Goal: Task Accomplishment & Management: Manage account settings

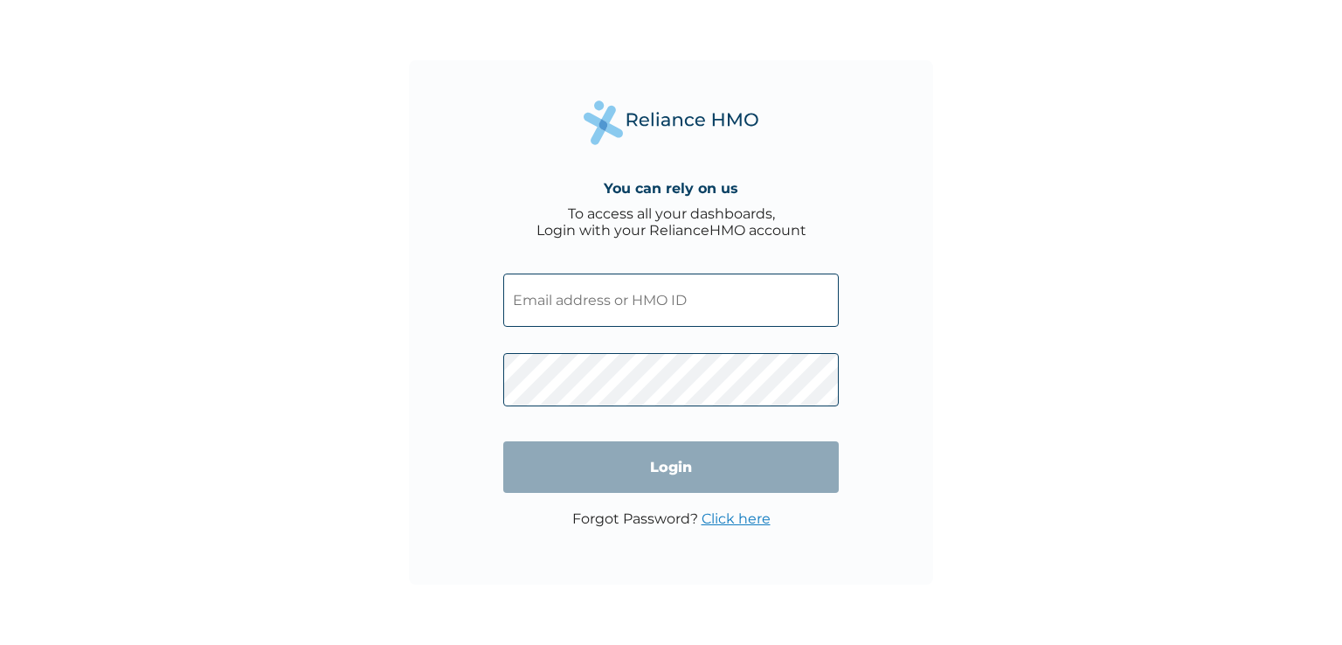
click at [625, 312] on input "text" at bounding box center [671, 300] width 336 height 53
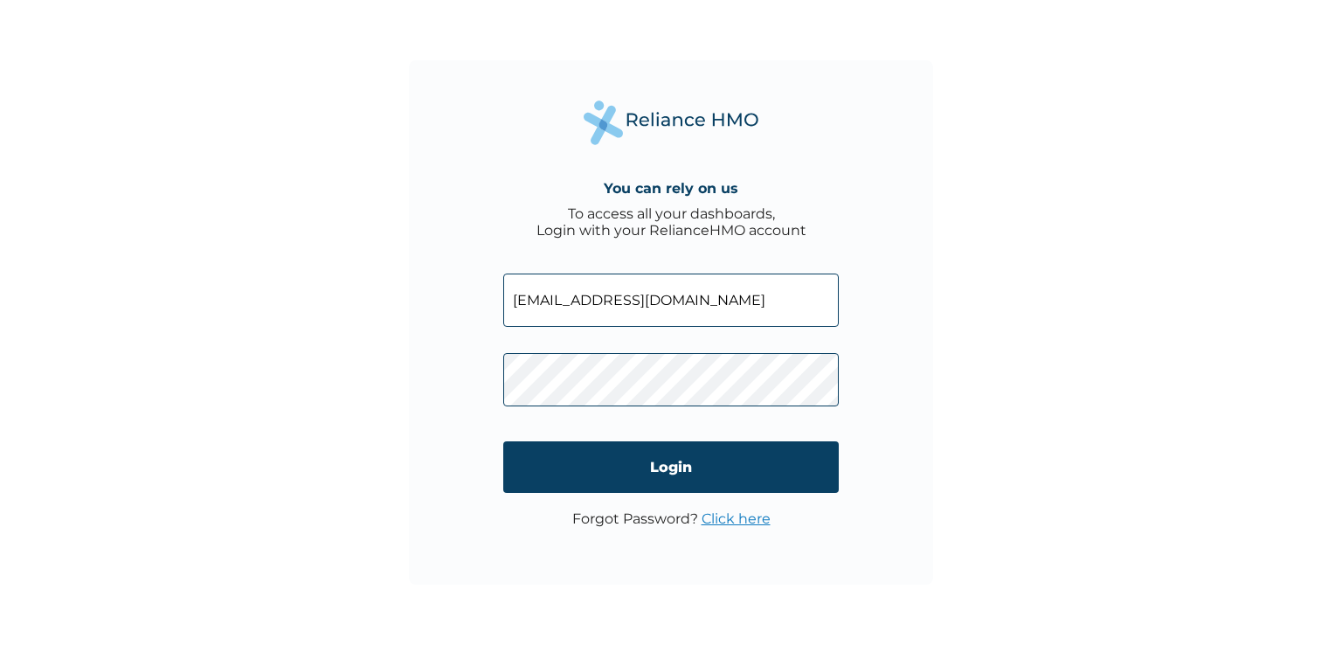
drag, startPoint x: 687, startPoint y: 291, endPoint x: 321, endPoint y: 258, distance: 367.6
click at [321, 258] on div "You can rely on us To access all your dashboards, Login with your RelianceHMO a…" at bounding box center [671, 322] width 1342 height 645
type input "[PERSON_NAME][EMAIL_ADDRESS][PERSON_NAME][DOMAIN_NAME]"
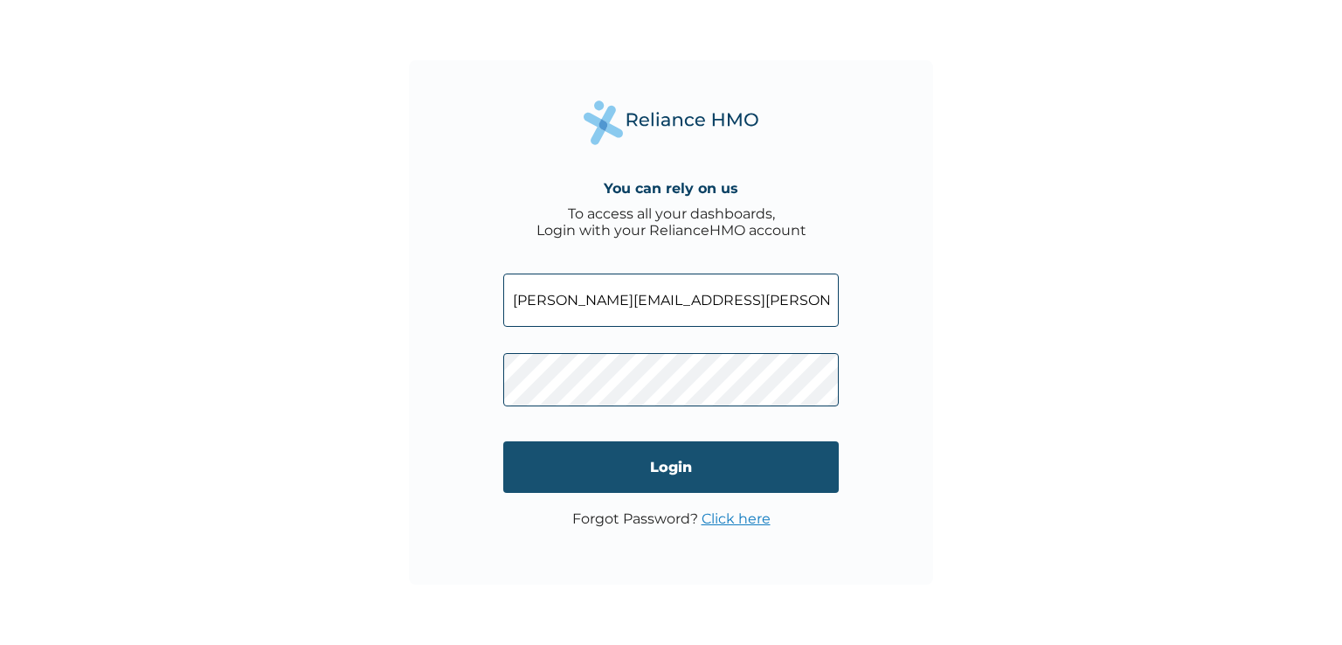
click at [682, 462] on input "Login" at bounding box center [671, 467] width 336 height 52
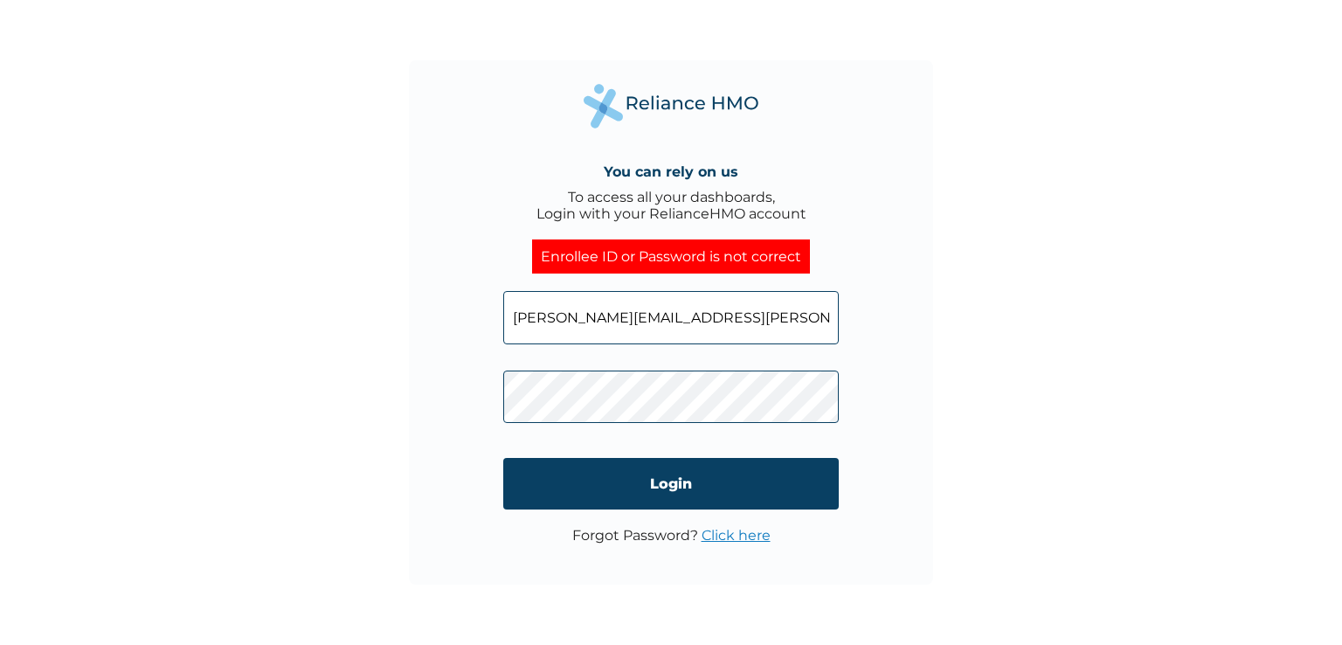
click at [395, 383] on div "You can rely on us To access all your dashboards, Login with your RelianceHMO a…" at bounding box center [671, 322] width 1342 height 645
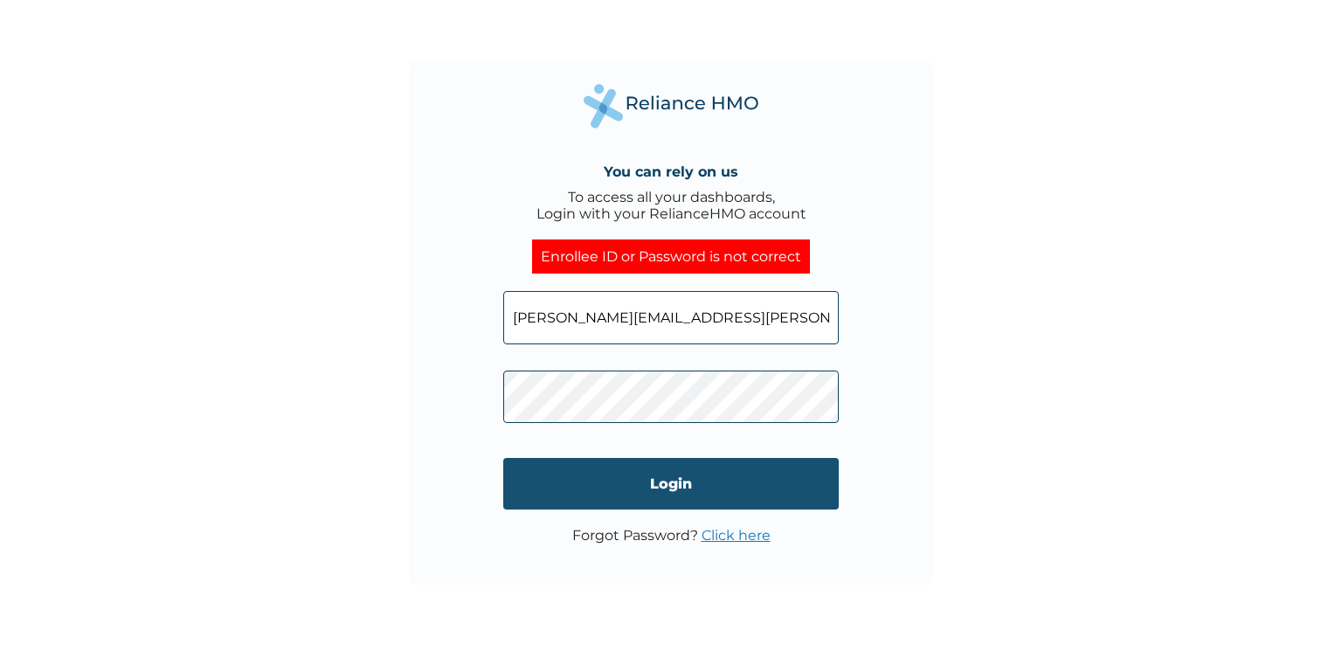
click at [677, 481] on input "Login" at bounding box center [671, 484] width 336 height 52
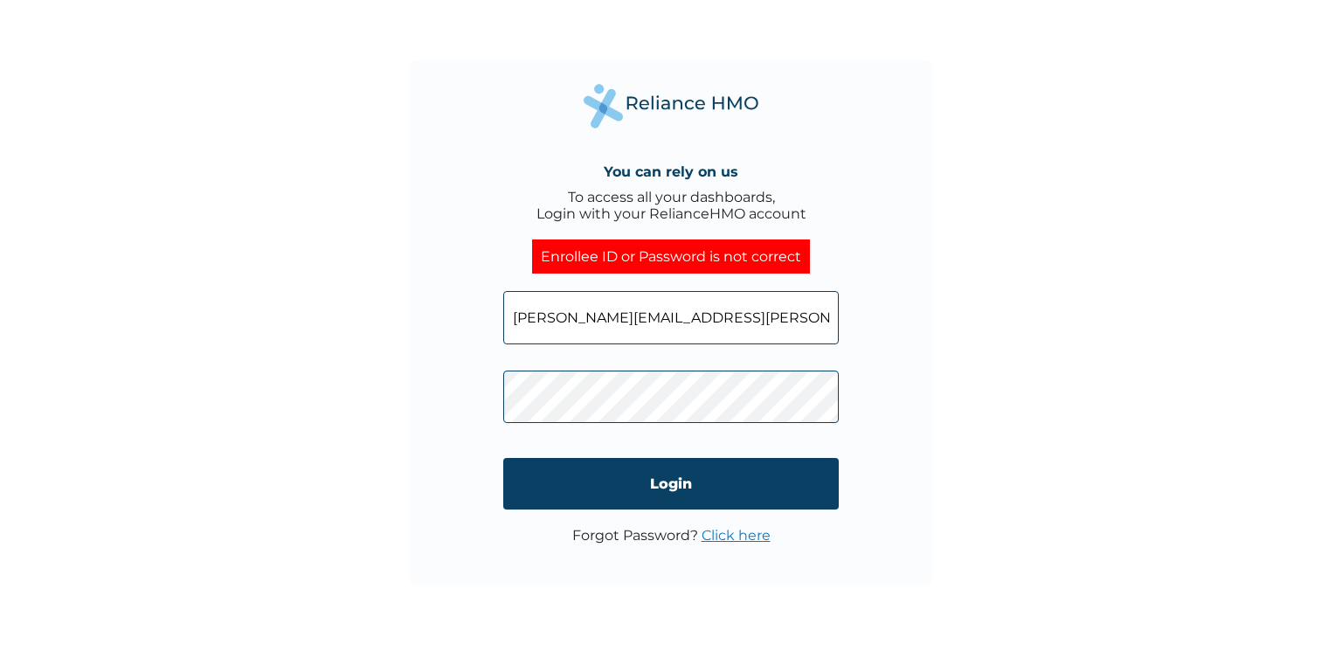
drag, startPoint x: 721, startPoint y: 310, endPoint x: 254, endPoint y: 287, distance: 467.2
click at [254, 287] on div "You can rely on us To access all your dashboards, Login with your RelianceHMO a…" at bounding box center [671, 322] width 1342 height 645
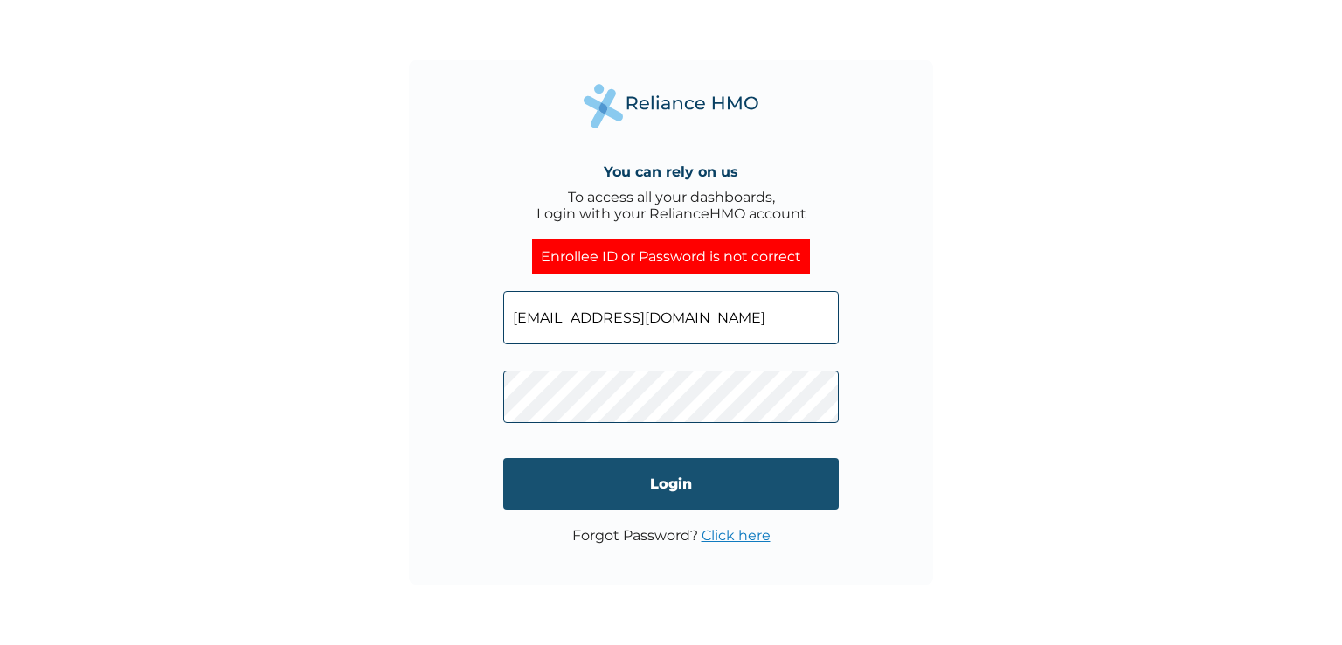
type input "smadeshina@gmail.com"
click at [665, 480] on input "Login" at bounding box center [671, 484] width 336 height 52
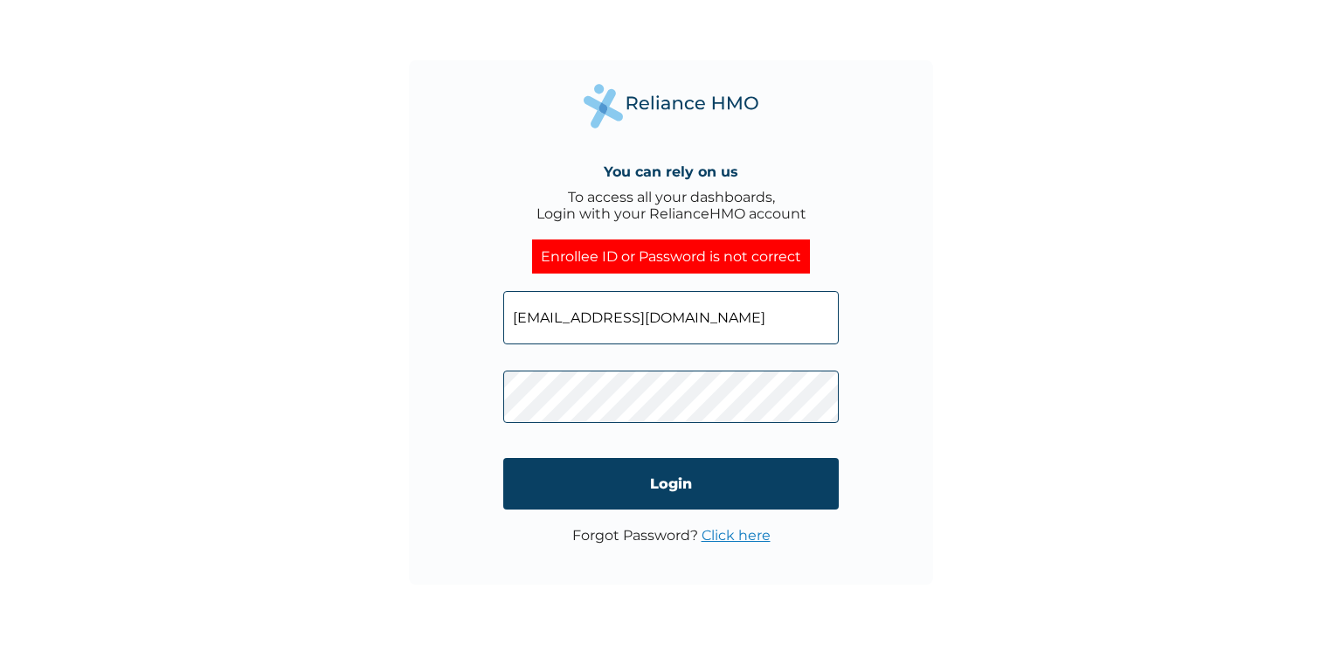
click at [695, 314] on input "smadeshina@gmail.com" at bounding box center [671, 317] width 336 height 53
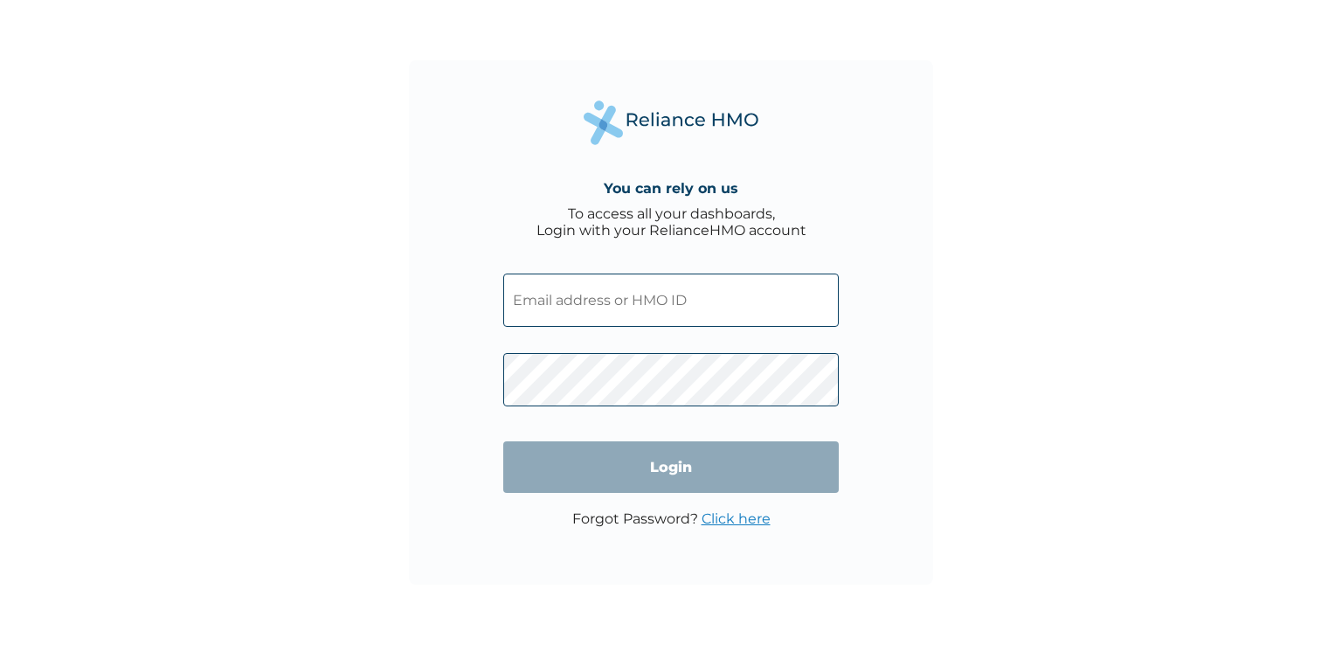
click at [755, 289] on input "text" at bounding box center [671, 300] width 336 height 53
paste input "IHT/10009/A"
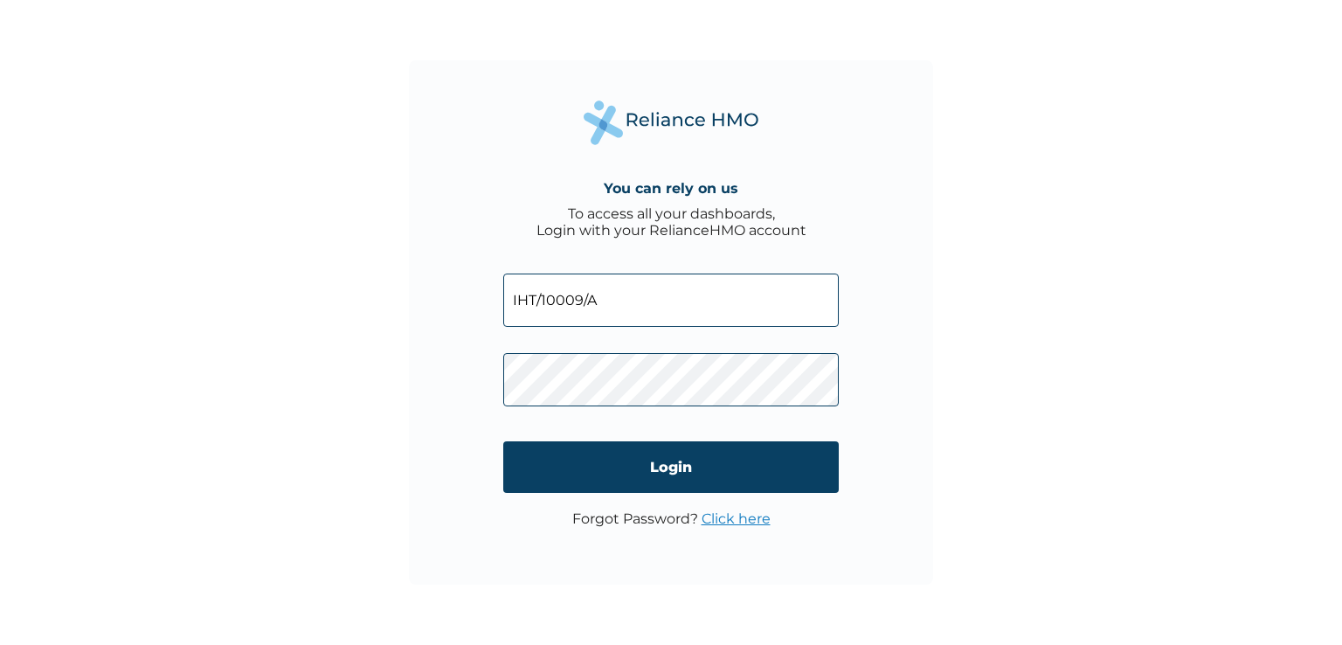
type input "IHT/10009/A"
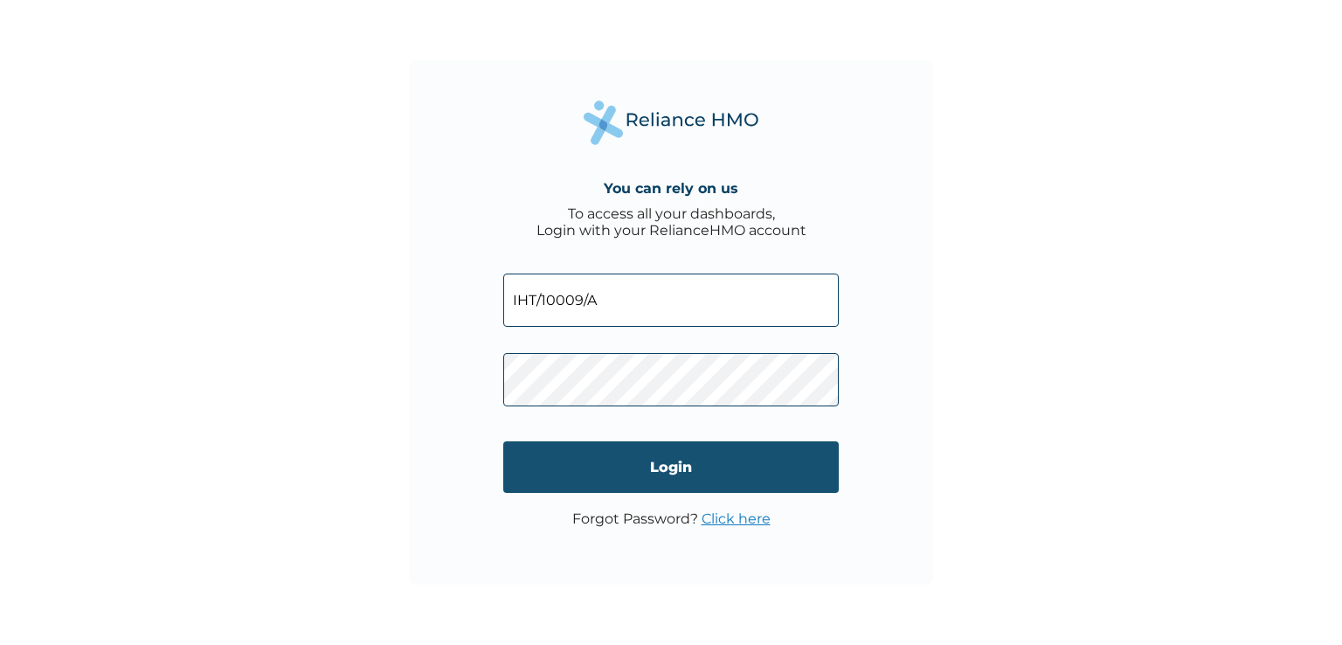
click at [665, 469] on input "Login" at bounding box center [671, 467] width 336 height 52
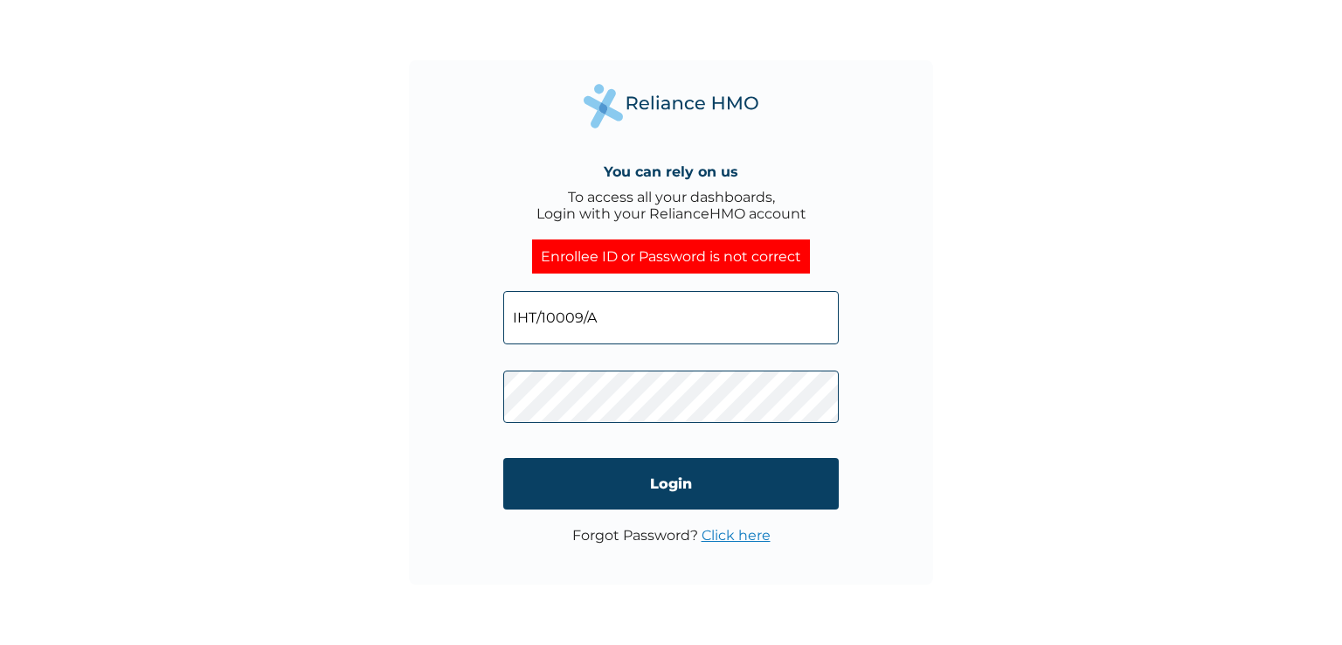
click at [433, 347] on div "You can rely on us To access all your dashboards, Login with your RelianceHMO a…" at bounding box center [671, 322] width 524 height 524
click at [732, 534] on link "Click here" at bounding box center [736, 535] width 69 height 17
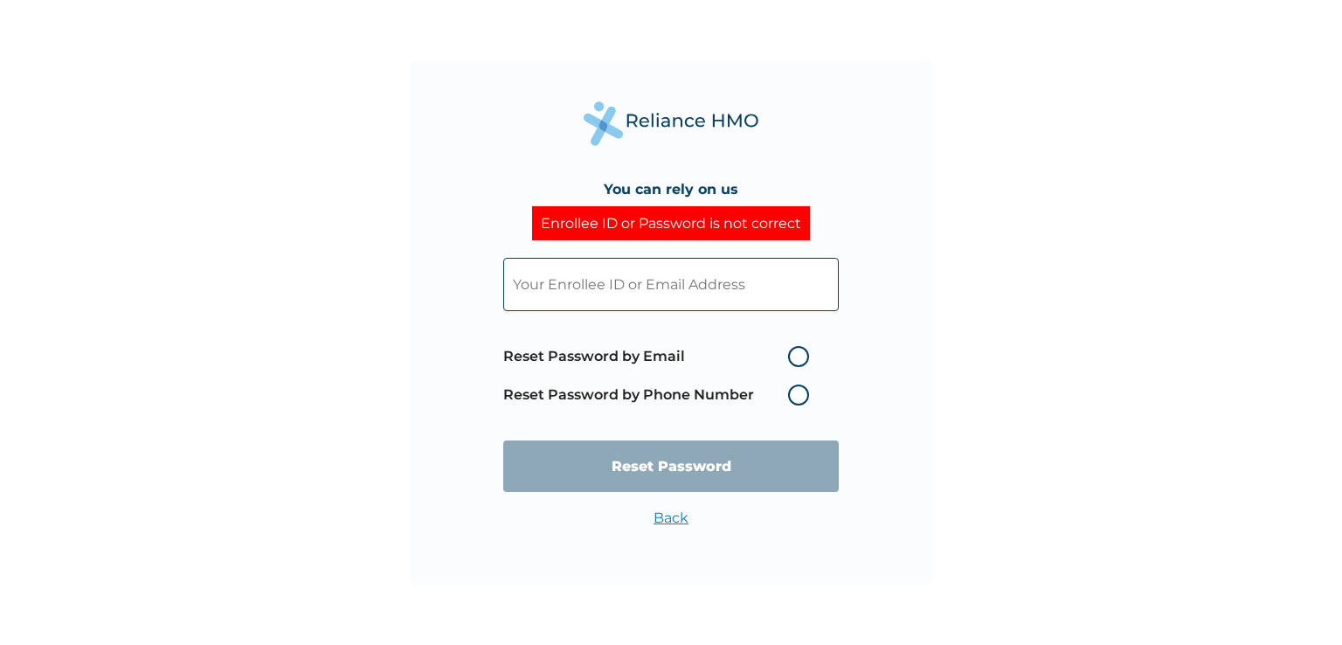
click at [801, 354] on label "Reset Password by Email" at bounding box center [660, 356] width 315 height 21
click at [792, 354] on input "Reset Password by Email" at bounding box center [778, 357] width 28 height 28
radio input "true"
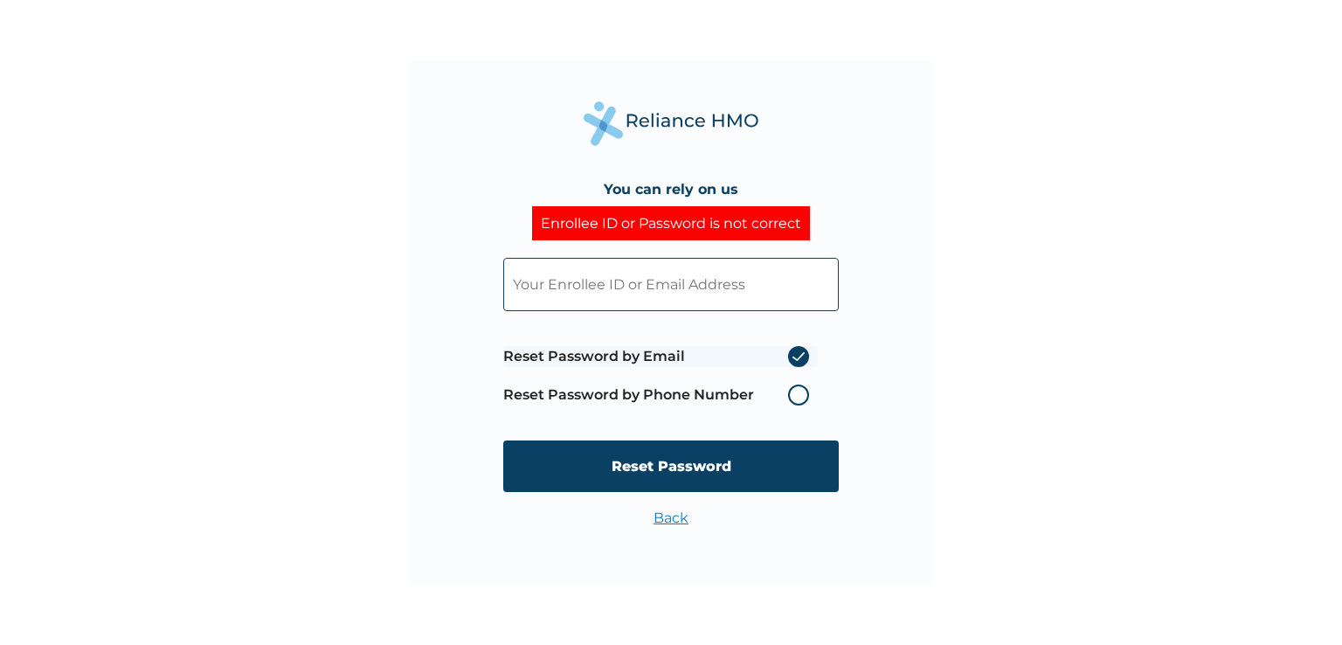
click at [769, 274] on input "text" at bounding box center [671, 284] width 336 height 53
paste input "IHT/10009/A"
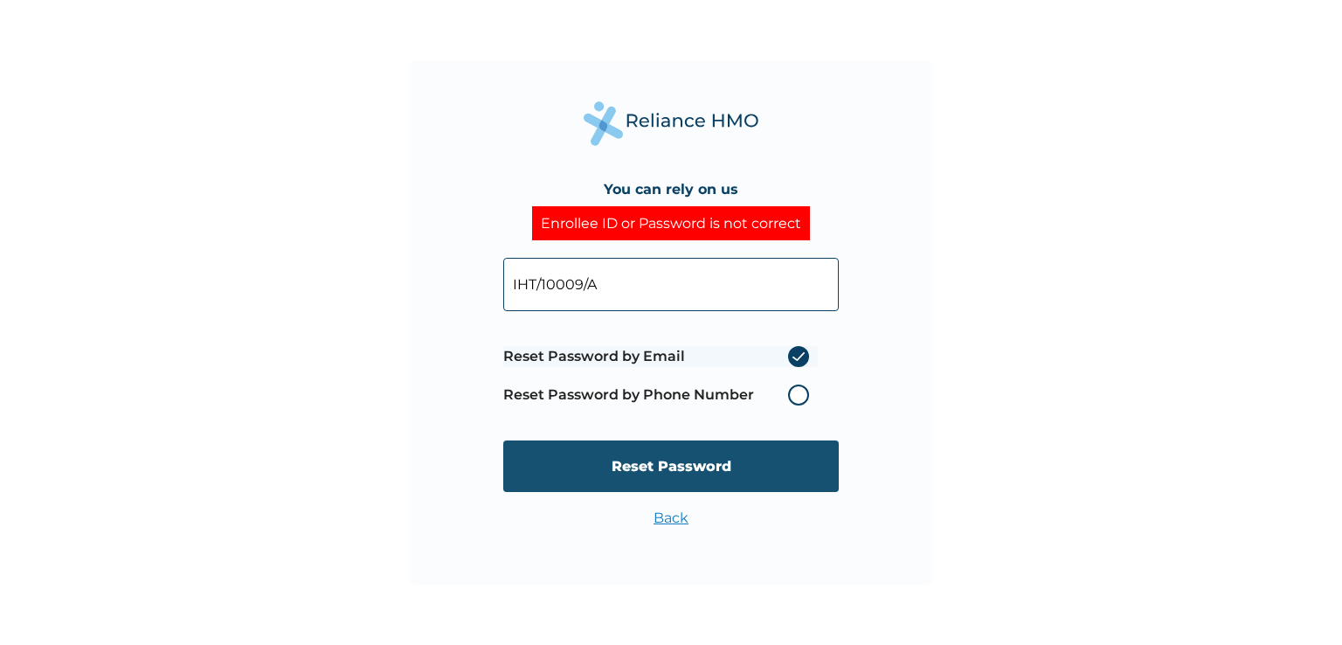
type input "IHT/10009/A"
click at [672, 469] on input "Reset Password" at bounding box center [671, 466] width 336 height 52
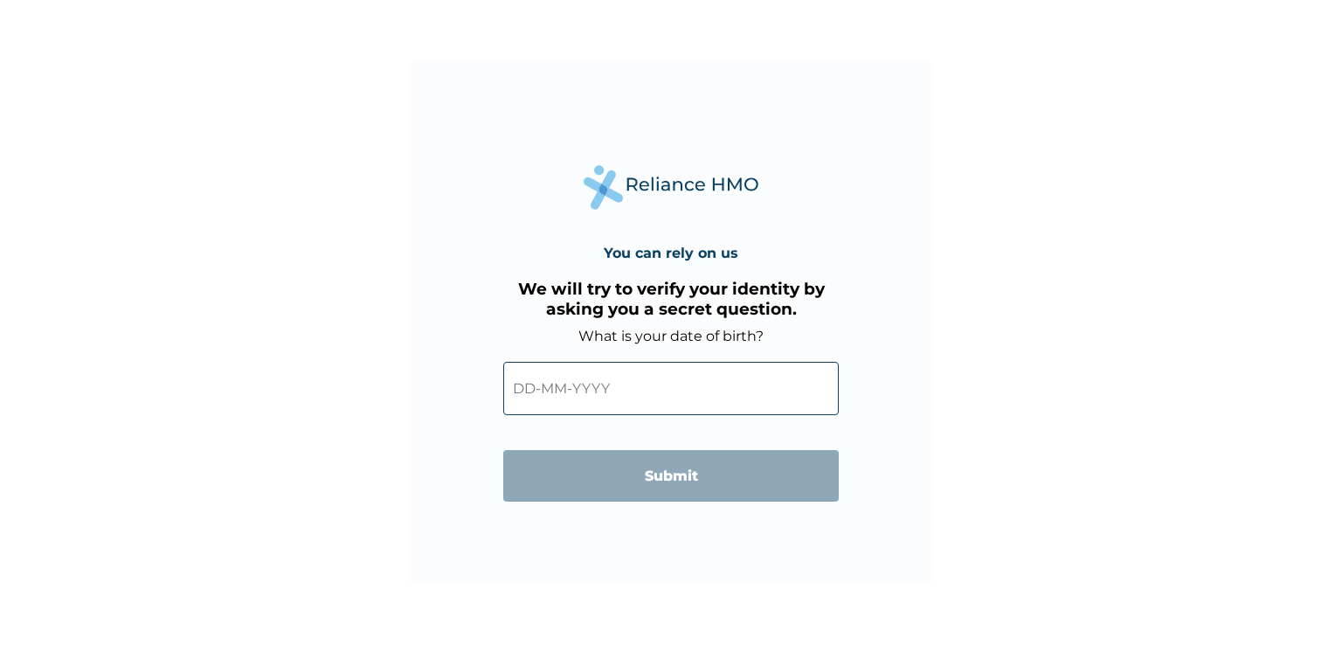
click at [579, 385] on input "text" at bounding box center [671, 388] width 336 height 53
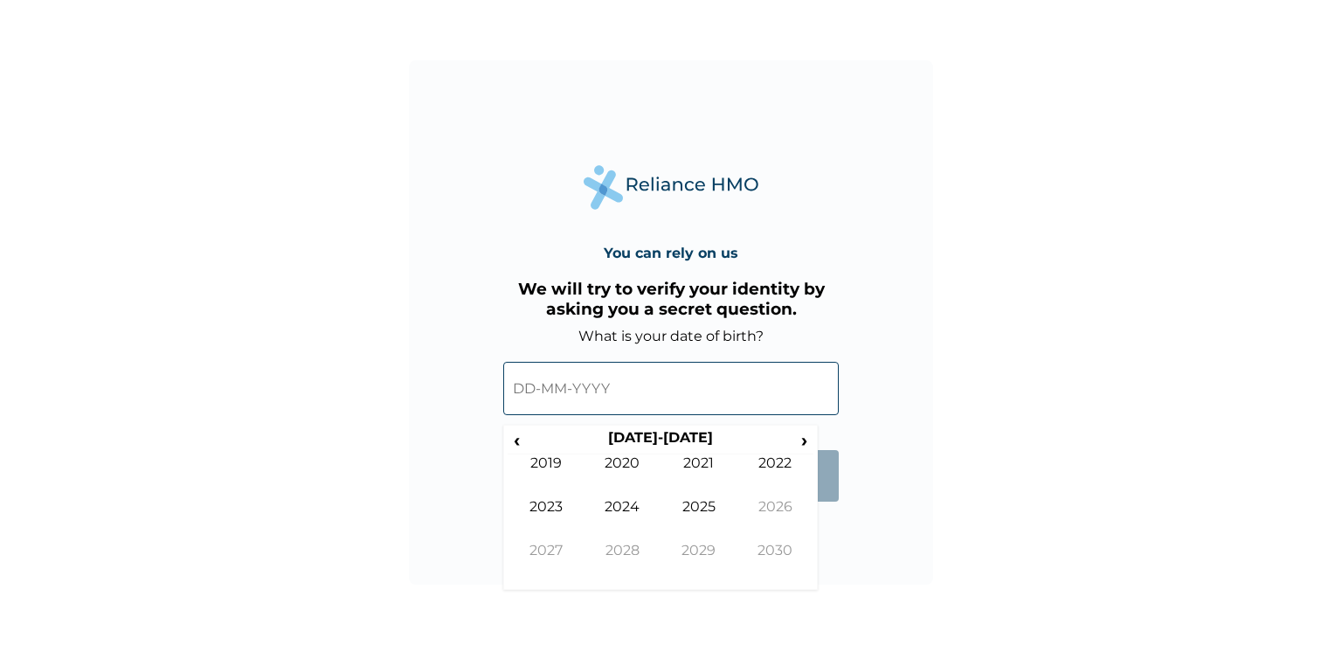
click at [526, 391] on input "text" at bounding box center [671, 388] width 336 height 53
click at [521, 445] on span "‹" at bounding box center [517, 440] width 18 height 22
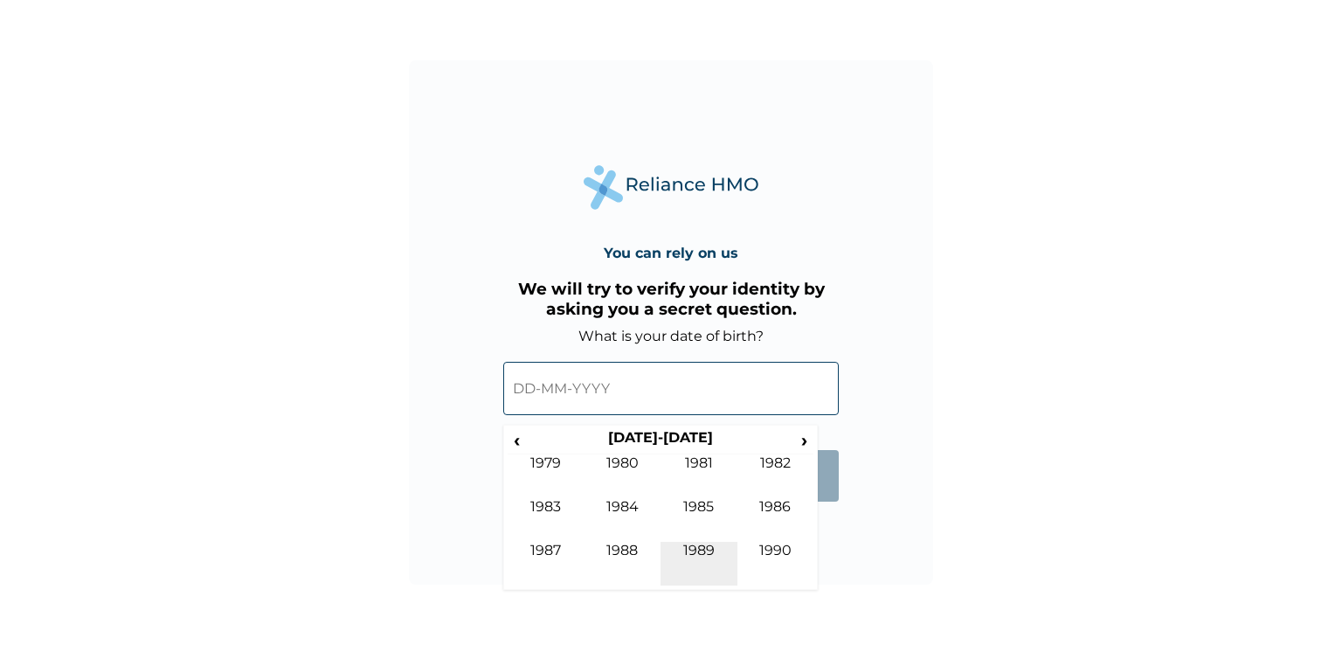
click at [712, 544] on td "1989" at bounding box center [699, 564] width 77 height 44
click at [565, 455] on td "Jan" at bounding box center [546, 476] width 77 height 44
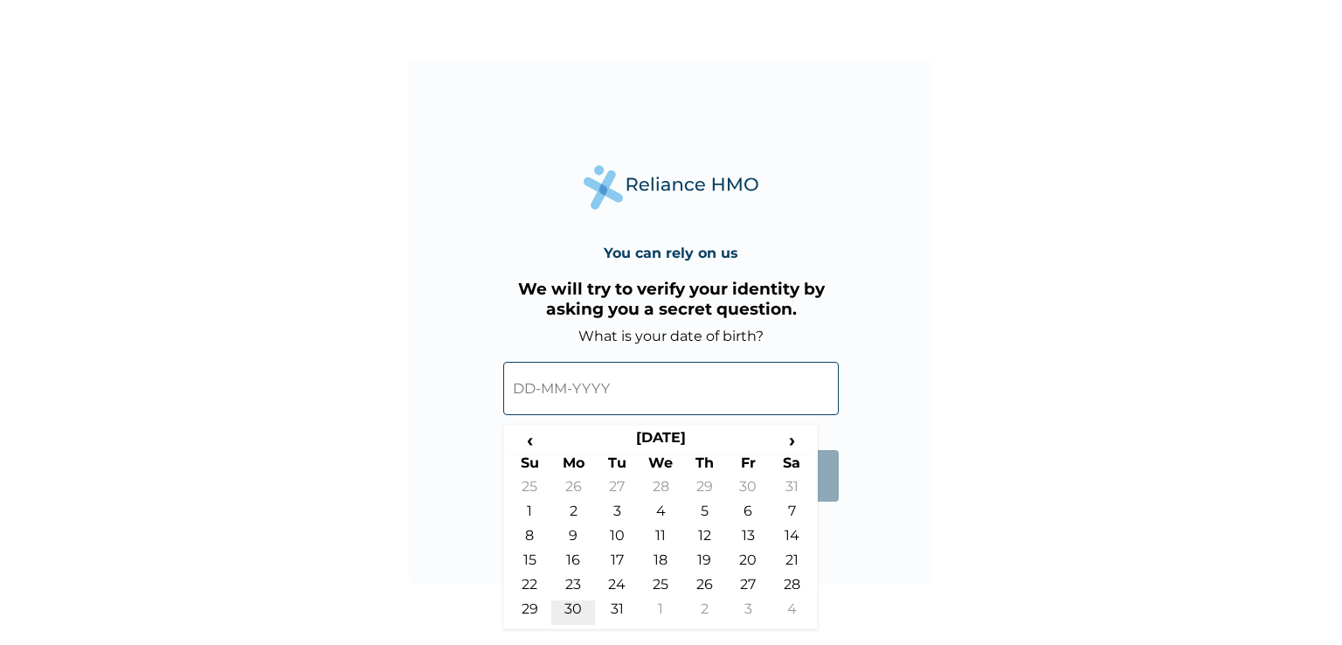
click at [573, 605] on td "30" at bounding box center [573, 612] width 44 height 24
type input "30-01-1989"
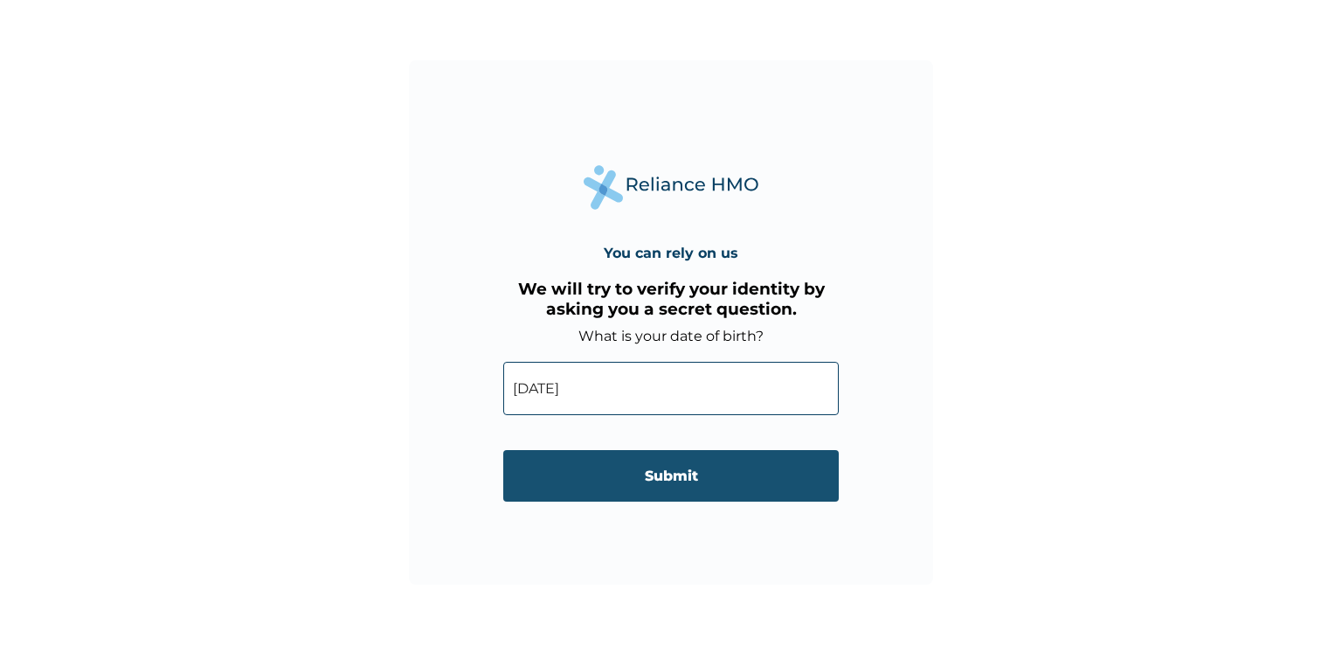
click at [642, 488] on input "Submit" at bounding box center [671, 476] width 336 height 52
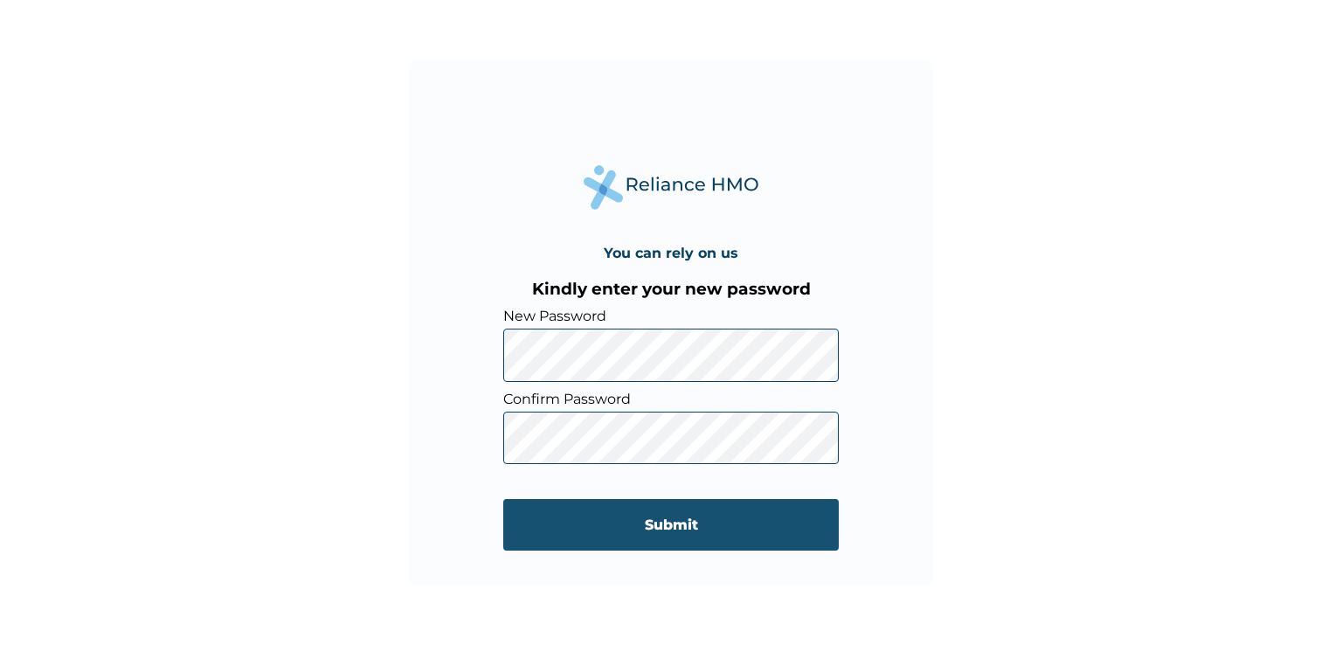
click at [663, 513] on input "Submit" at bounding box center [671, 525] width 336 height 52
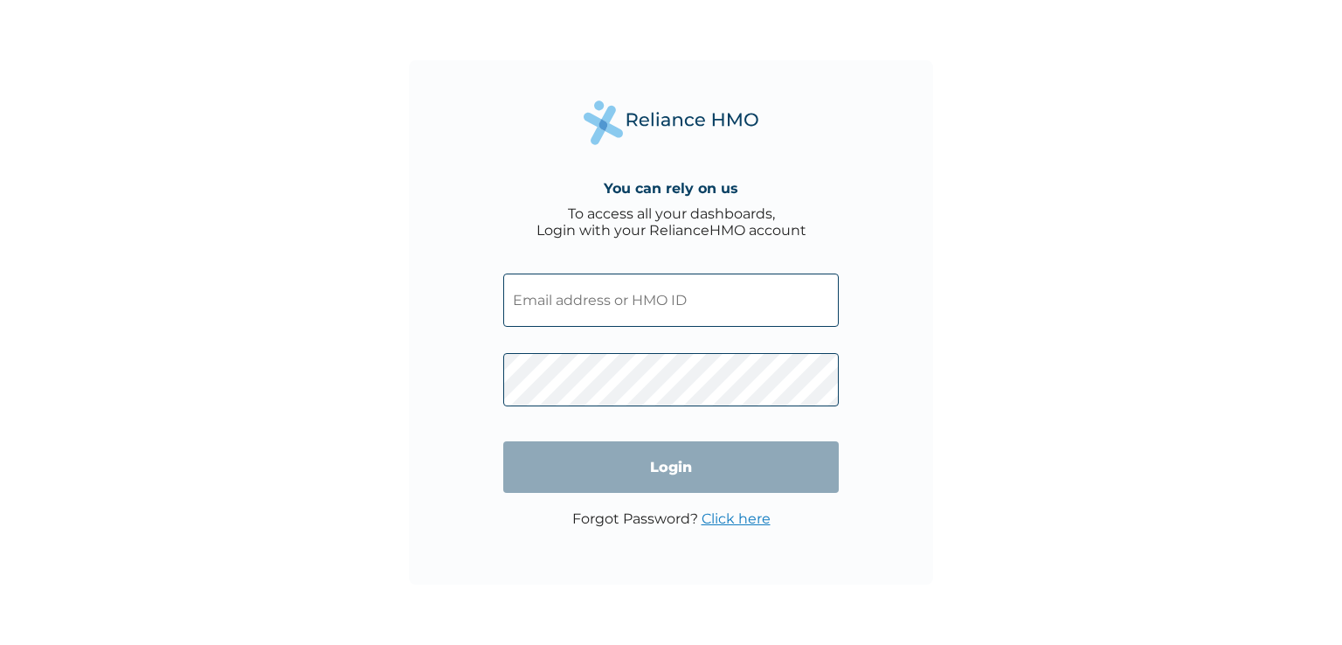
click at [598, 287] on input "text" at bounding box center [671, 300] width 336 height 53
paste input "IHT/10009/A"
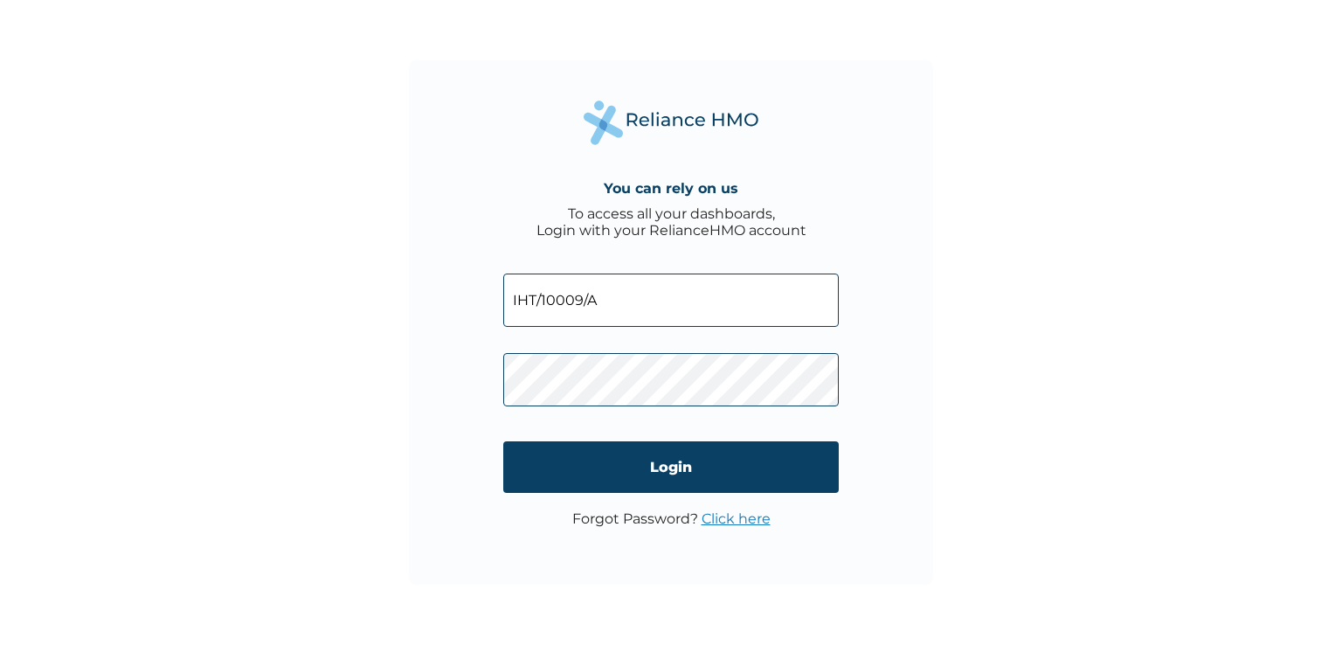
type input "IHT/10009/A"
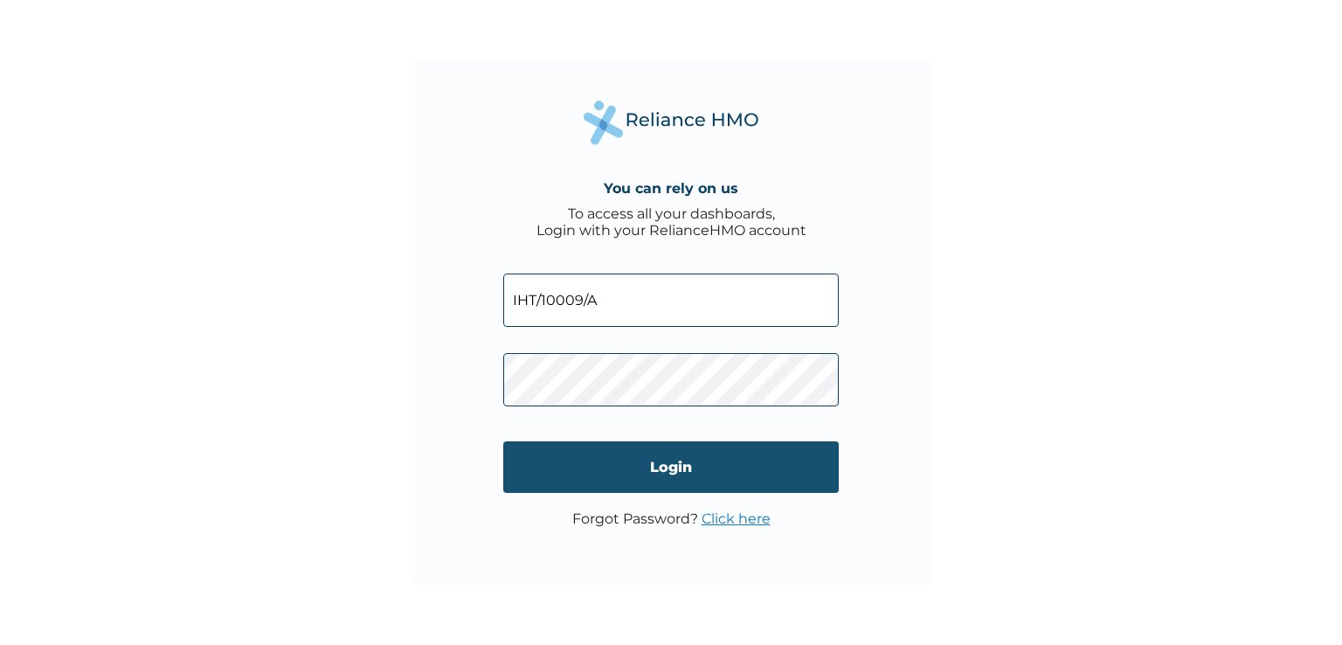
click at [653, 479] on input "Login" at bounding box center [671, 467] width 336 height 52
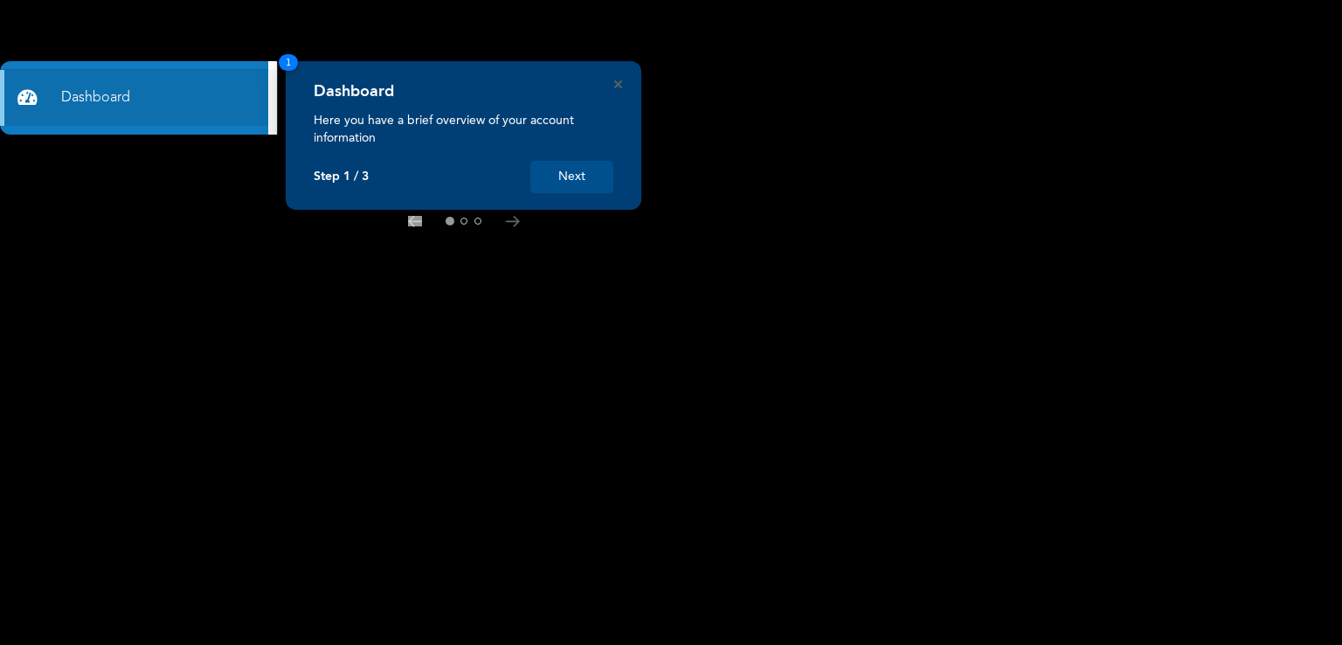
click at [568, 176] on button "Next" at bounding box center [571, 177] width 83 height 32
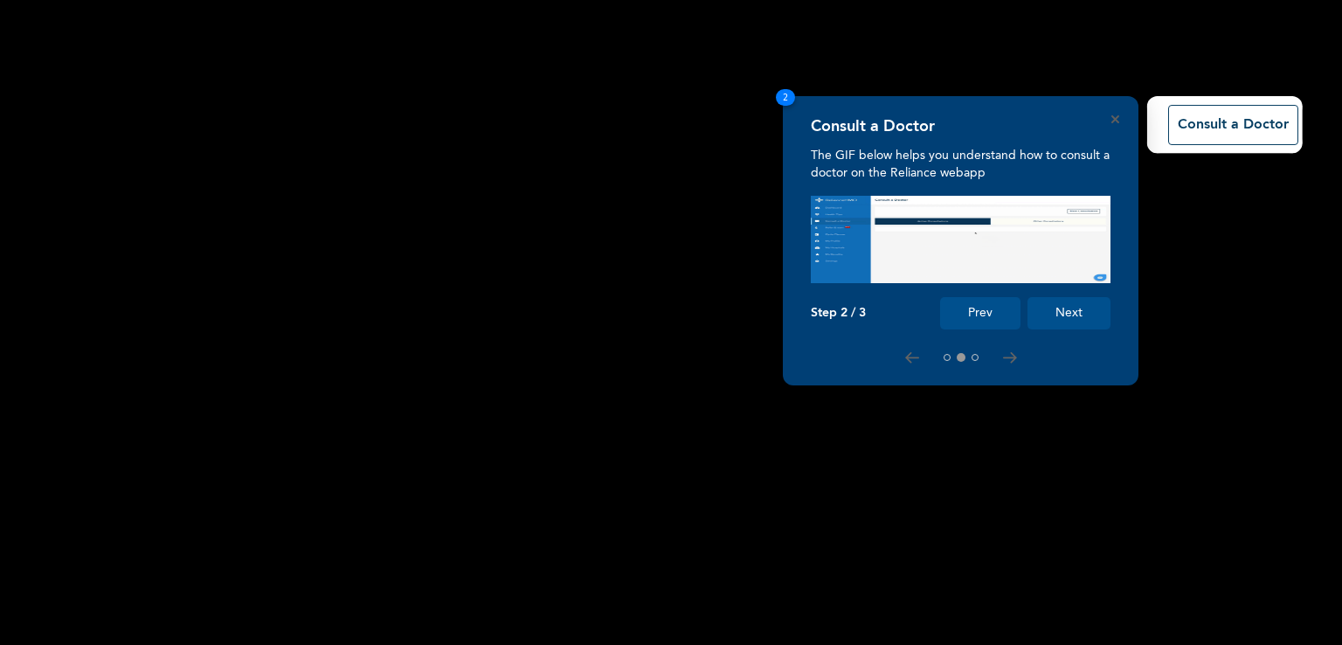
click at [1053, 304] on button "Next" at bounding box center [1069, 313] width 83 height 32
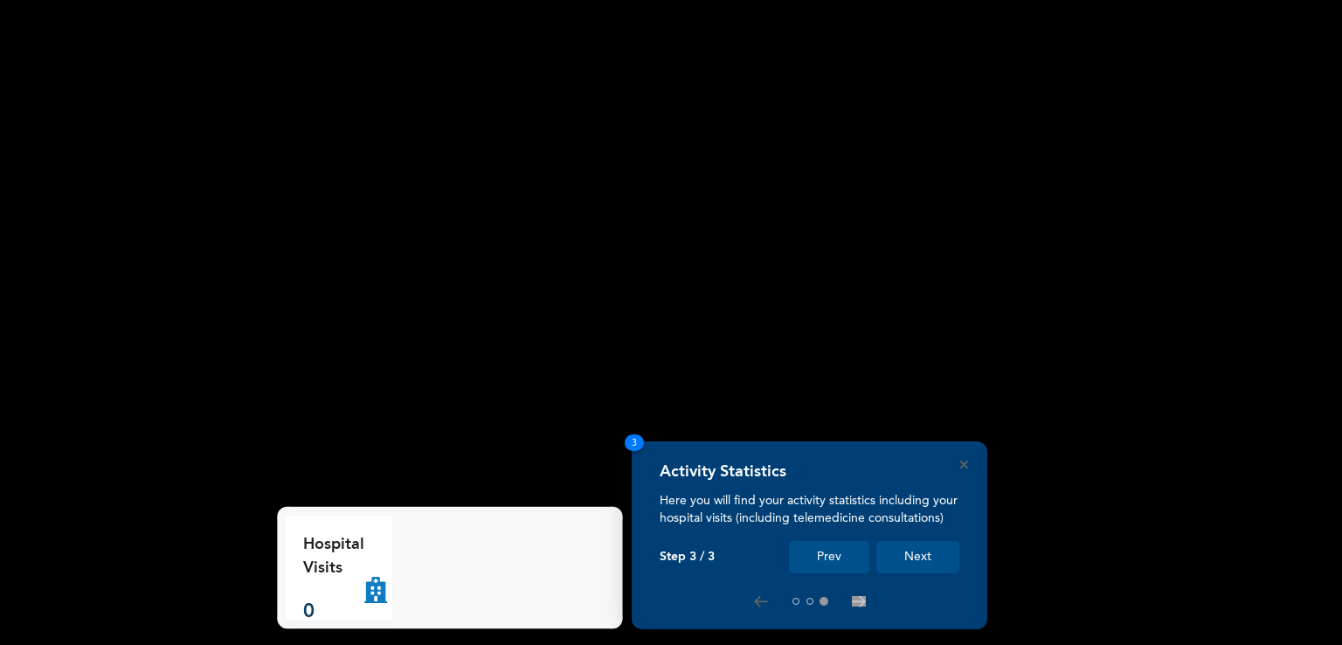
click at [937, 551] on button "Next" at bounding box center [917, 557] width 83 height 32
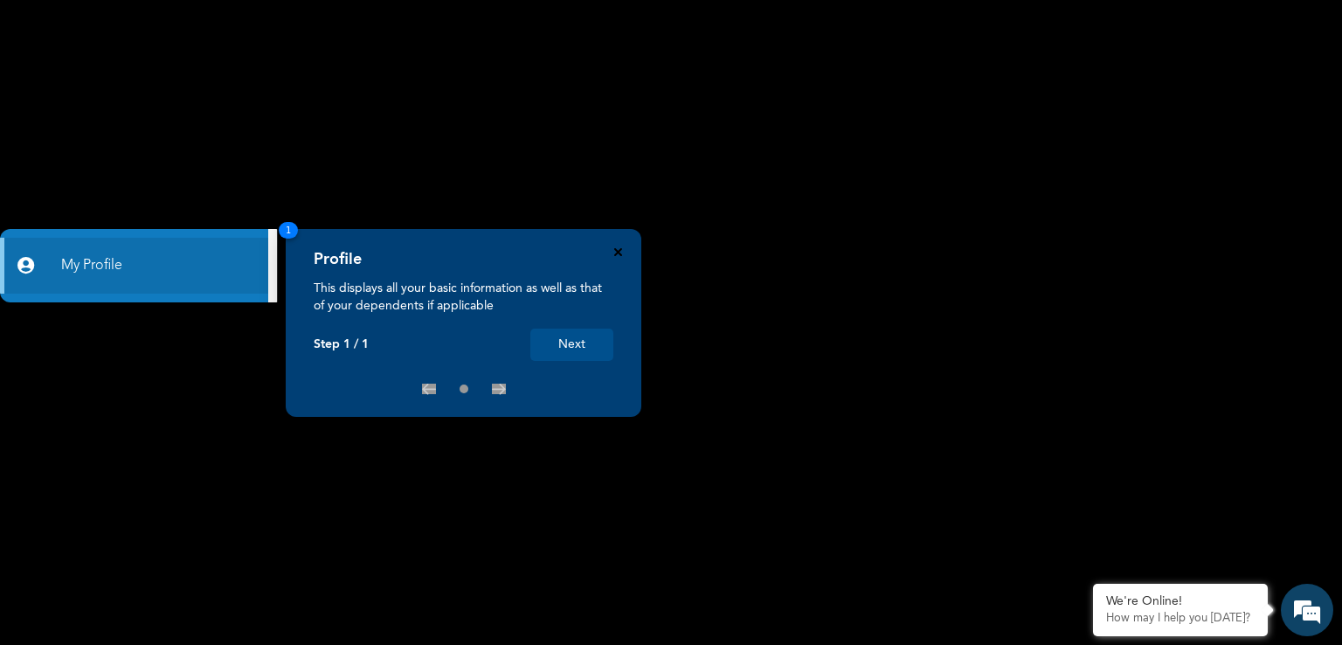
click at [615, 249] on icon "Close" at bounding box center [618, 252] width 8 height 8
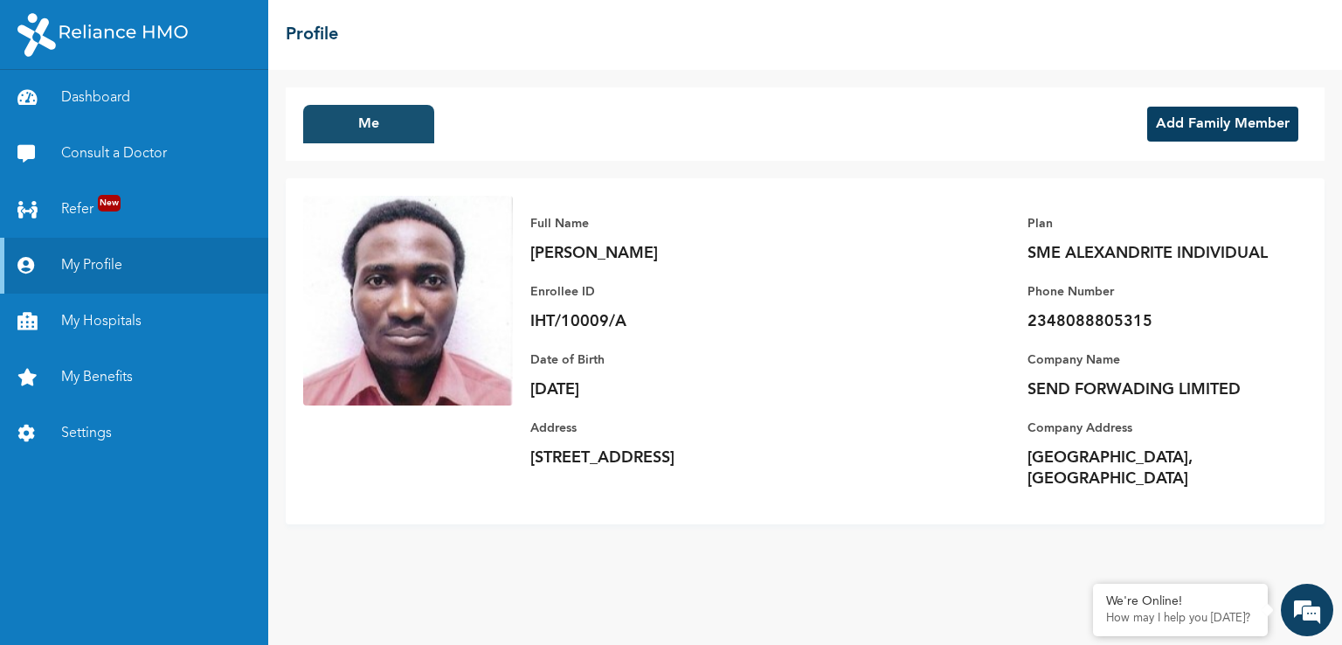
click at [350, 113] on button "Me" at bounding box center [368, 124] width 131 height 38
click at [100, 103] on link "Dashboard" at bounding box center [134, 98] width 268 height 56
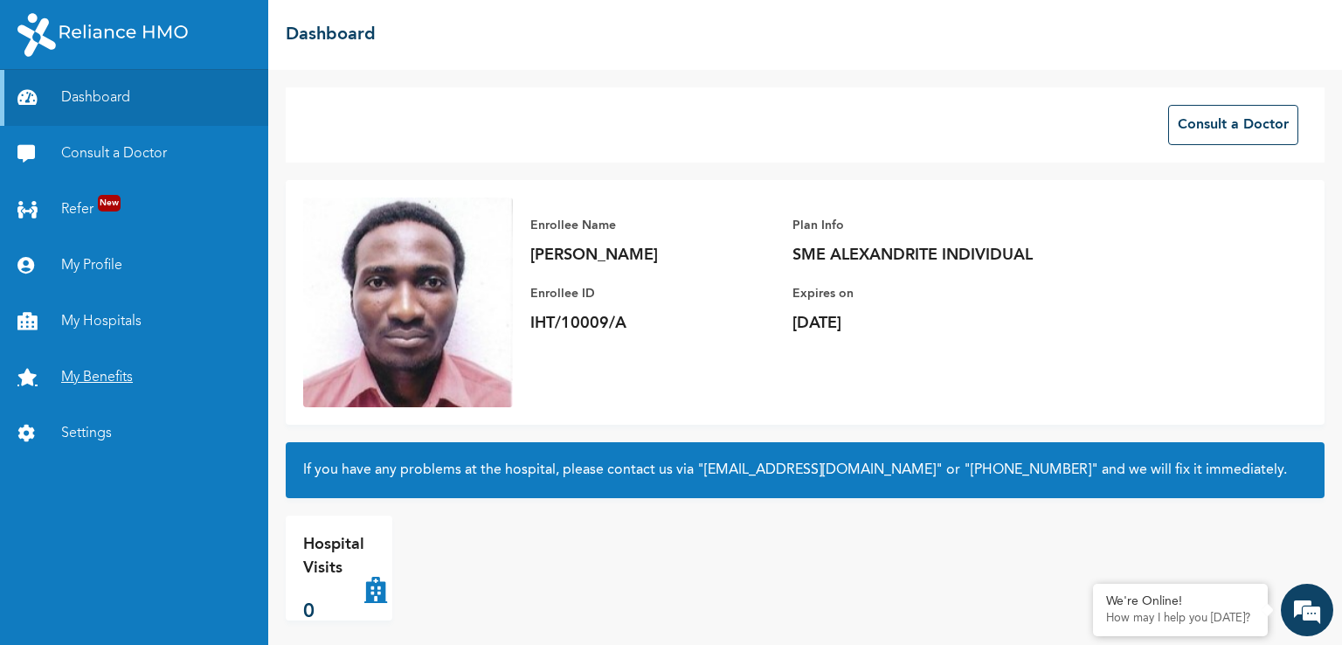
click at [94, 380] on link "My Benefits" at bounding box center [134, 378] width 268 height 56
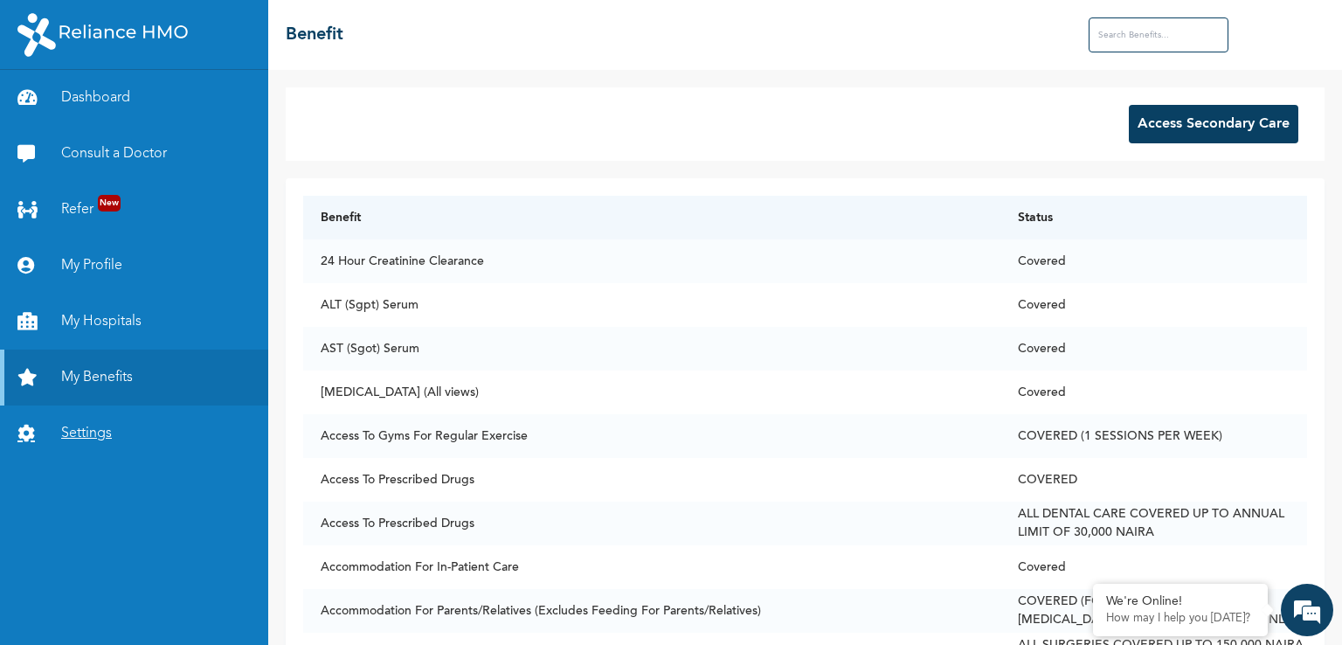
click at [130, 417] on link "Settings" at bounding box center [134, 433] width 268 height 56
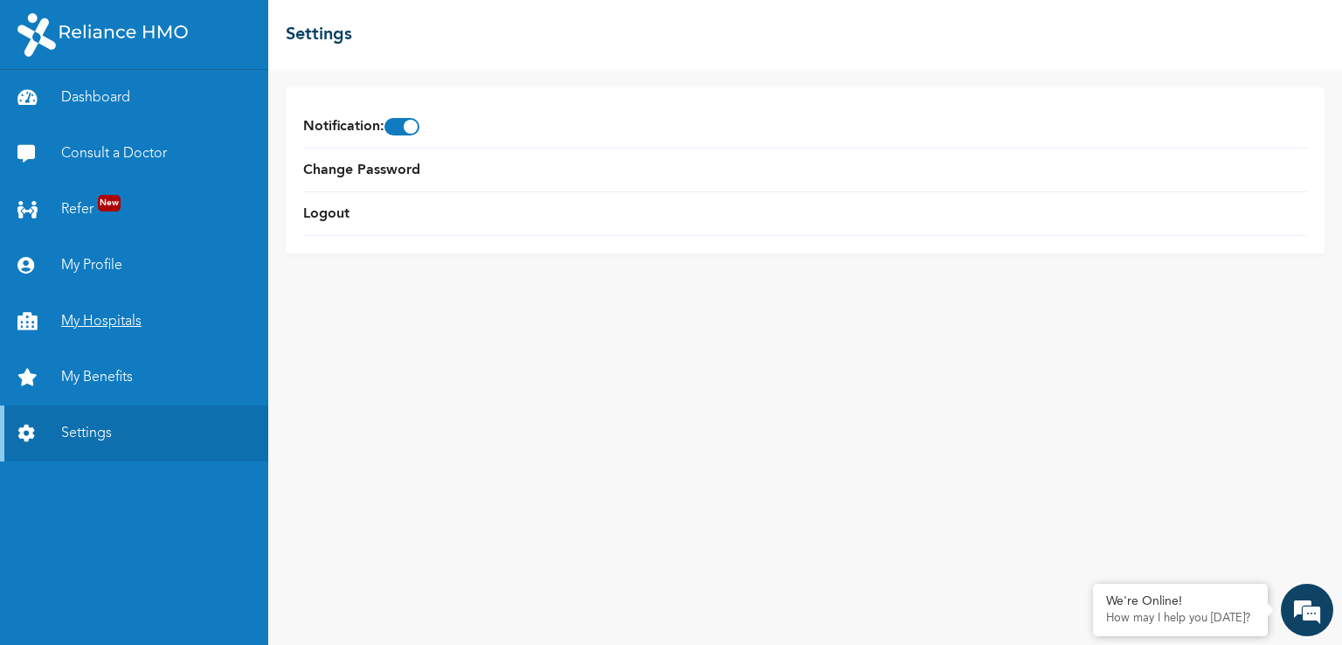
click at [109, 322] on link "My Hospitals" at bounding box center [134, 322] width 268 height 56
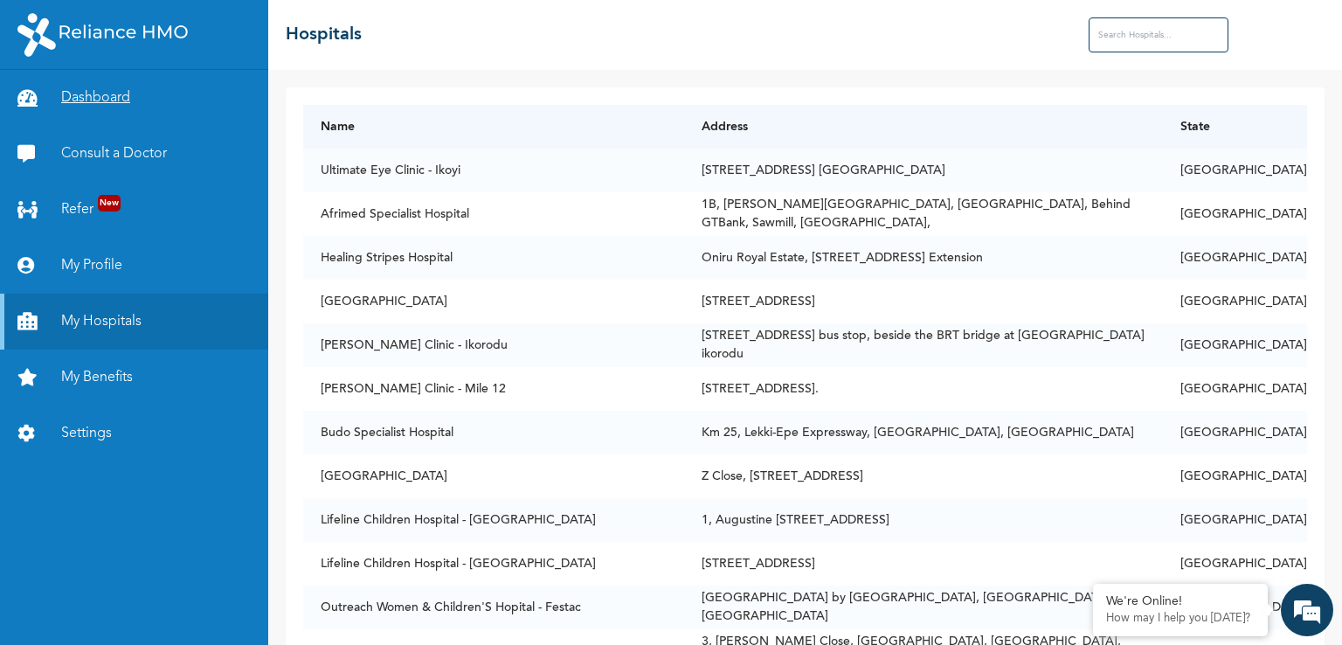
click at [123, 80] on link "Dashboard" at bounding box center [134, 98] width 268 height 56
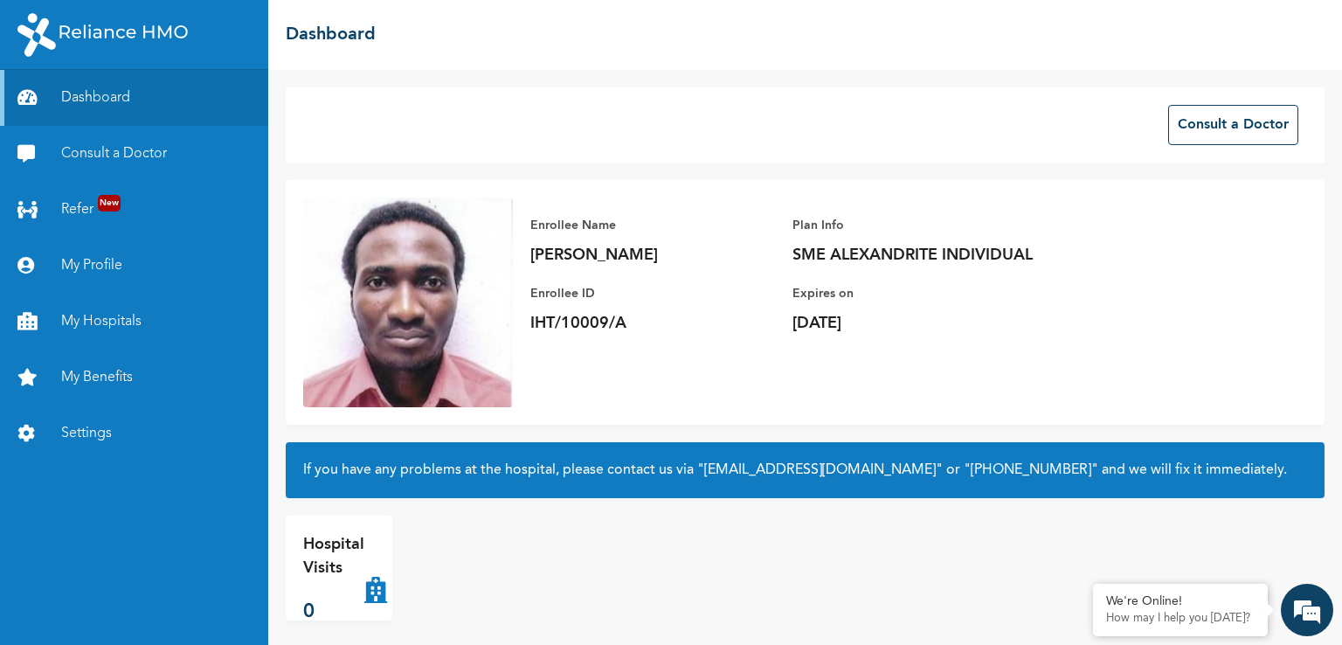
click at [596, 323] on p "IHT/10009/A" at bounding box center [652, 323] width 245 height 21
